Goal: Check status: Check status

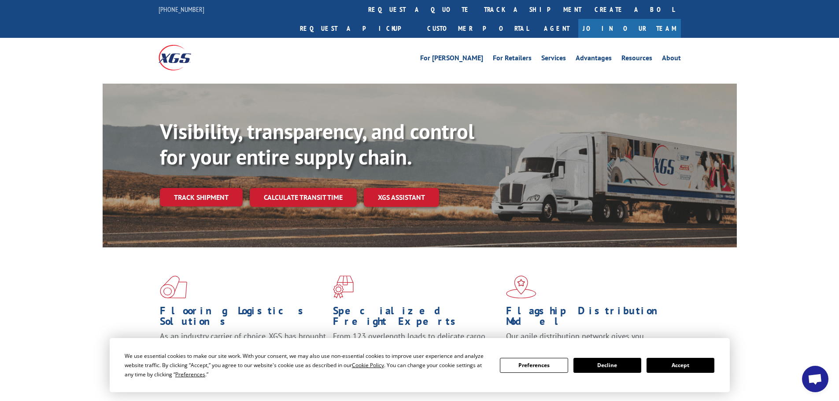
click at [224, 188] on link "Track shipment" at bounding box center [201, 197] width 83 height 19
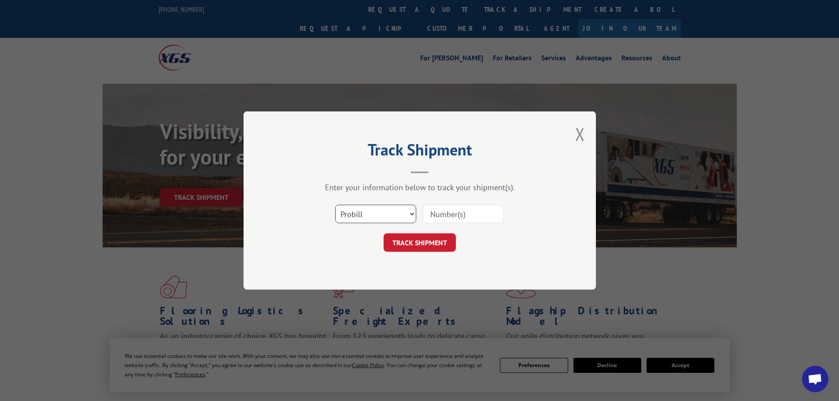
click at [371, 213] on select "Select category... Probill BOL PO" at bounding box center [375, 214] width 81 height 19
select select "bol"
click at [335, 205] on select "Select category... Probill BOL PO" at bounding box center [375, 214] width 81 height 19
paste input "2846335"
type input "2846335"
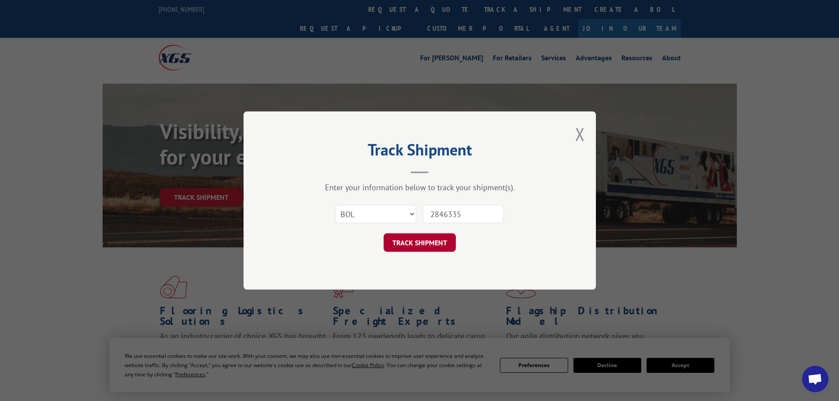
click at [426, 245] on button "TRACK SHIPMENT" at bounding box center [420, 243] width 72 height 19
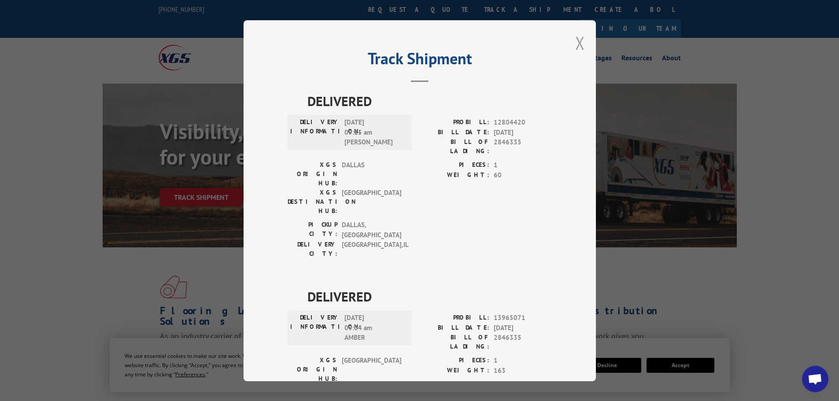
click at [578, 44] on button "Close modal" at bounding box center [580, 42] width 10 height 23
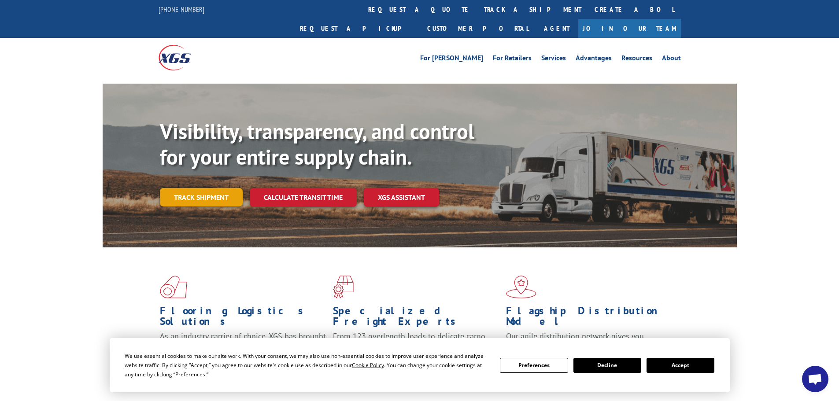
click at [211, 188] on link "Track shipment" at bounding box center [201, 197] width 83 height 19
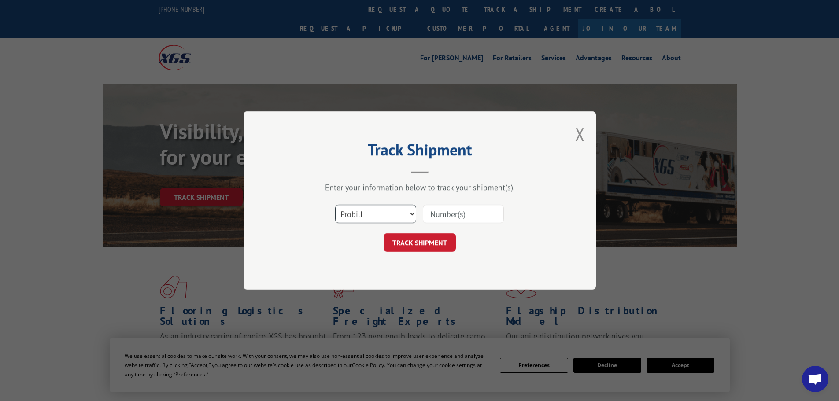
click at [375, 213] on select "Select category... Probill BOL PO" at bounding box center [375, 214] width 81 height 19
select select "po"
click at [335, 205] on select "Select category... Probill BOL PO" at bounding box center [375, 214] width 81 height 19
click at [456, 215] on input at bounding box center [463, 214] width 81 height 19
paste input "295381067"
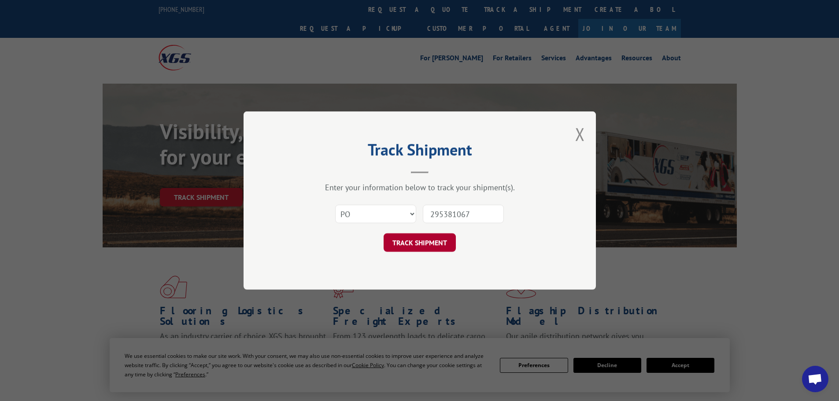
type input "295381067"
click at [437, 236] on button "TRACK SHIPMENT" at bounding box center [420, 243] width 72 height 19
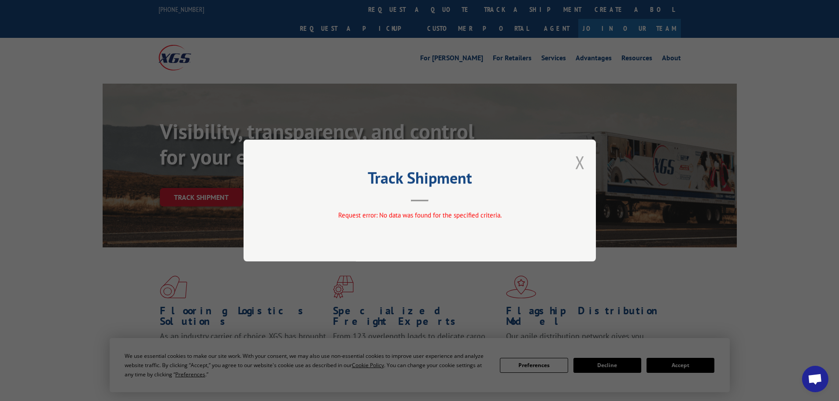
click at [584, 166] on button "Close modal" at bounding box center [580, 162] width 10 height 23
